Goal: Find specific page/section: Find specific page/section

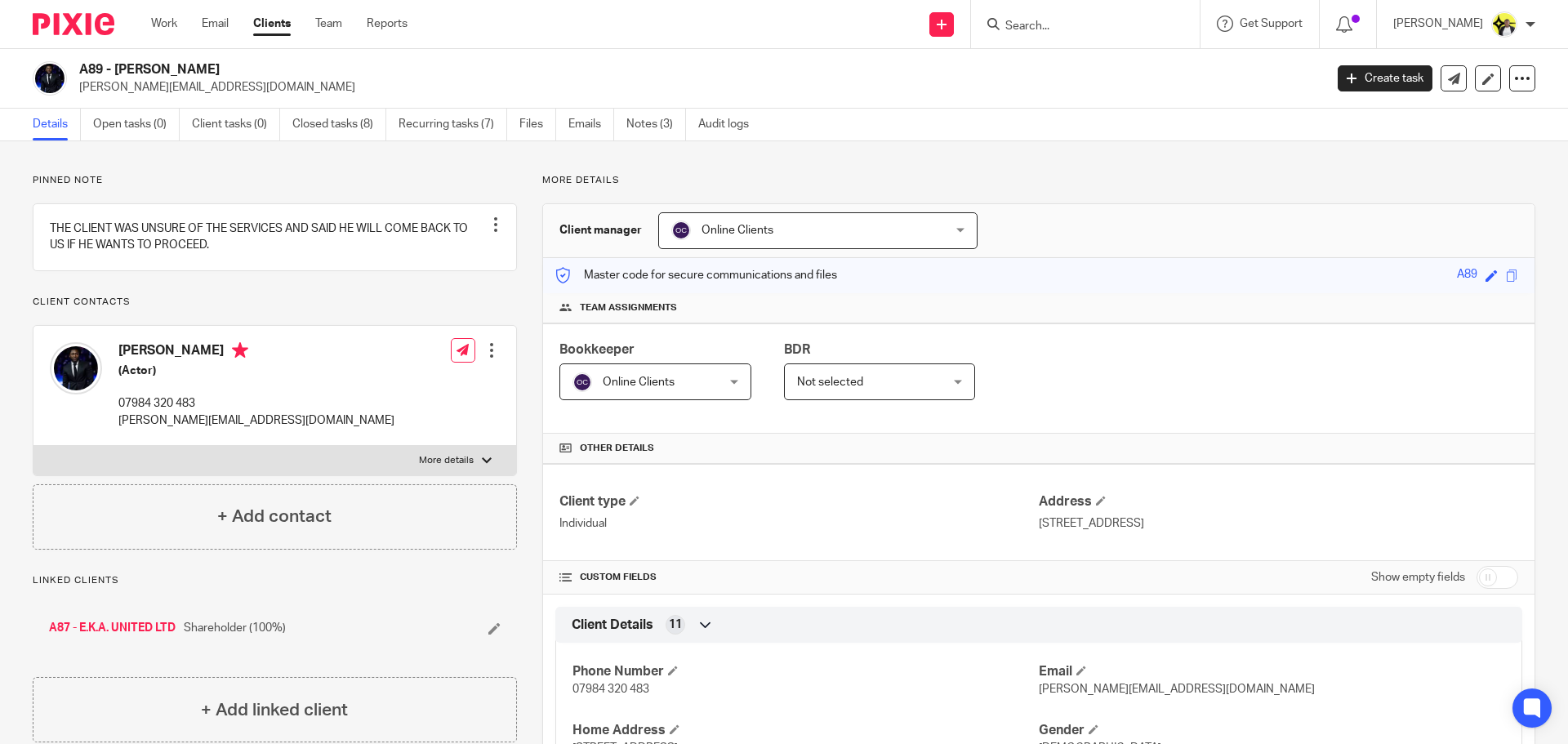
click at [1069, 16] on form at bounding box center [1090, 24] width 173 height 21
click at [1055, 25] on input "Search" at bounding box center [1077, 27] width 147 height 15
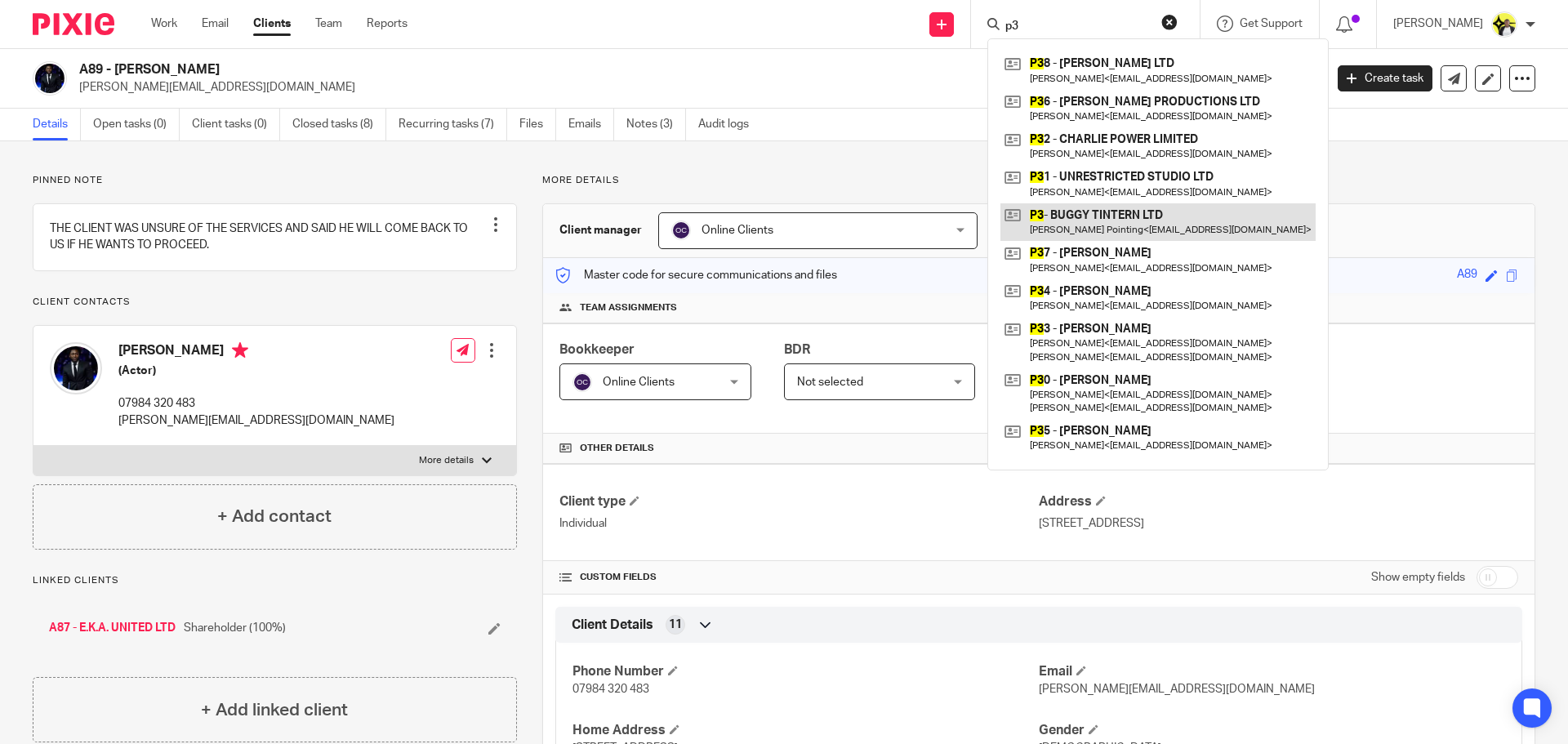
type input "p3"
click at [1055, 223] on link at bounding box center [1158, 222] width 315 height 38
